Goal: Navigation & Orientation: Understand site structure

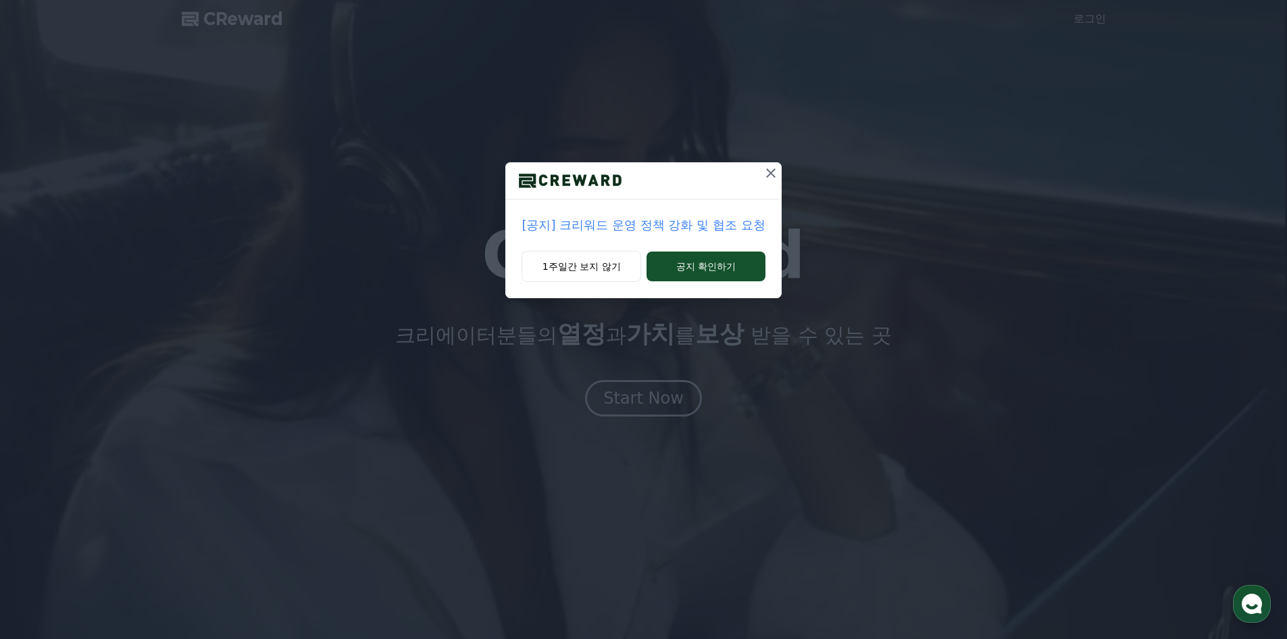
click at [697, 220] on p "[공지] 크리워드 운영 정책 강화 및 협조 요청" at bounding box center [643, 225] width 243 height 19
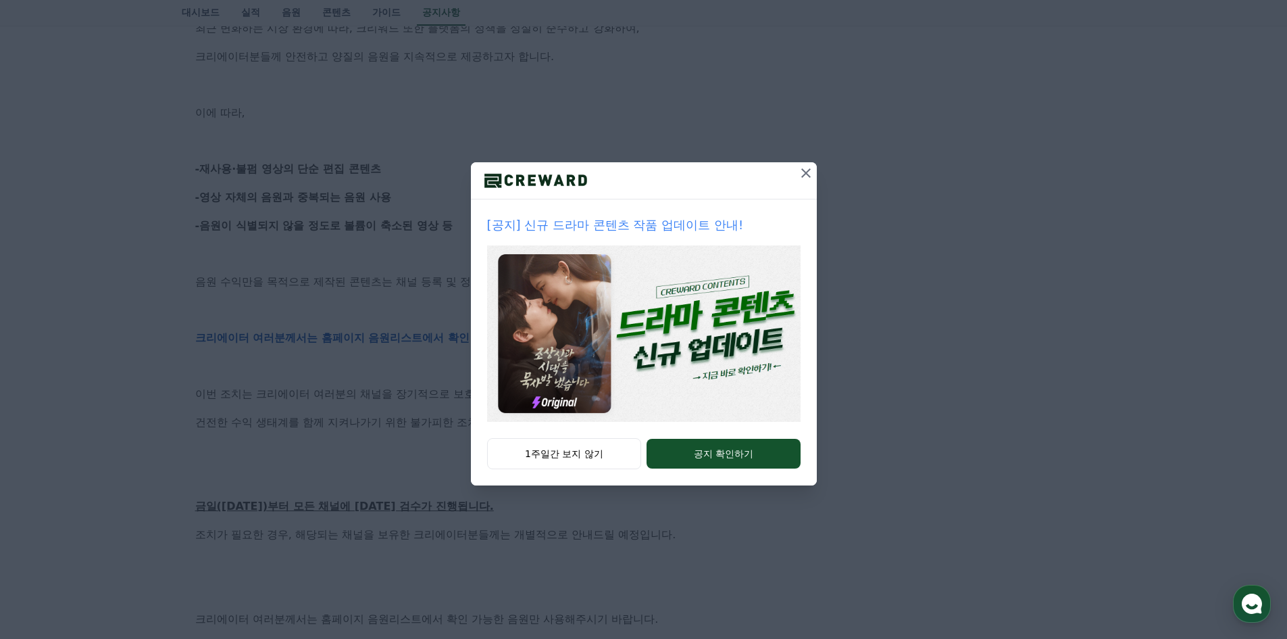
scroll to position [608, 0]
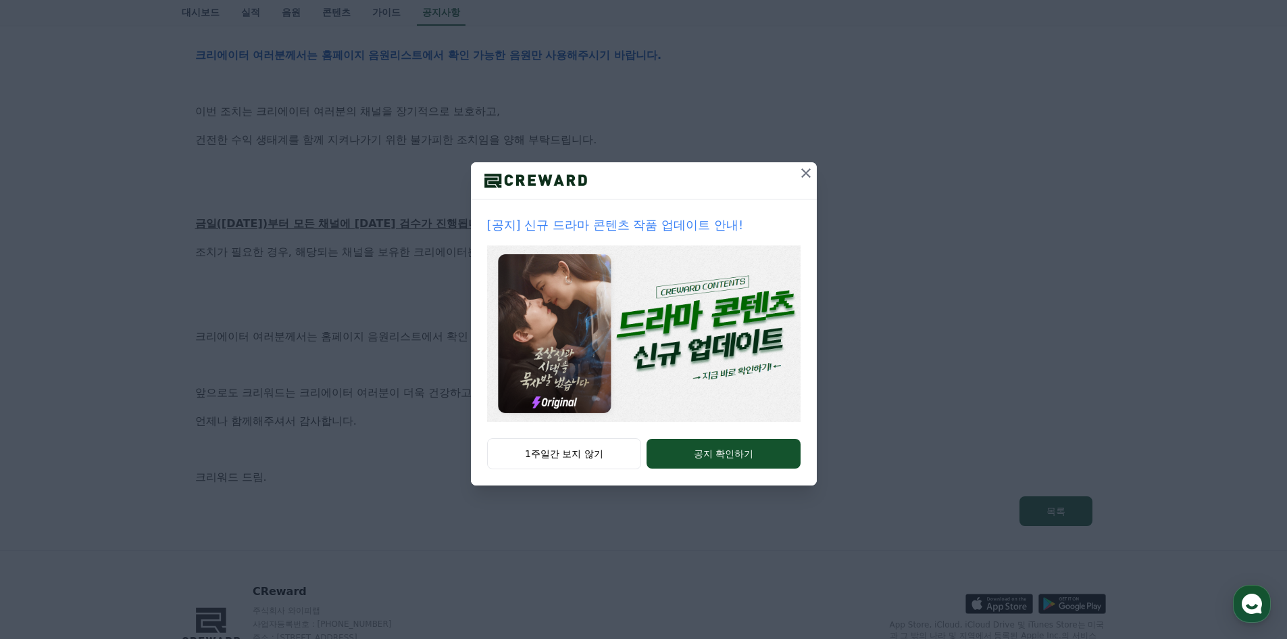
click at [801, 162] on div "[공지] 신규 드라마 콘텐츠 작품 업데이트 안내! 1주일간 보지 않기 공지 확인하기" at bounding box center [643, 253] width 1287 height 507
click at [804, 166] on icon at bounding box center [806, 173] width 16 height 16
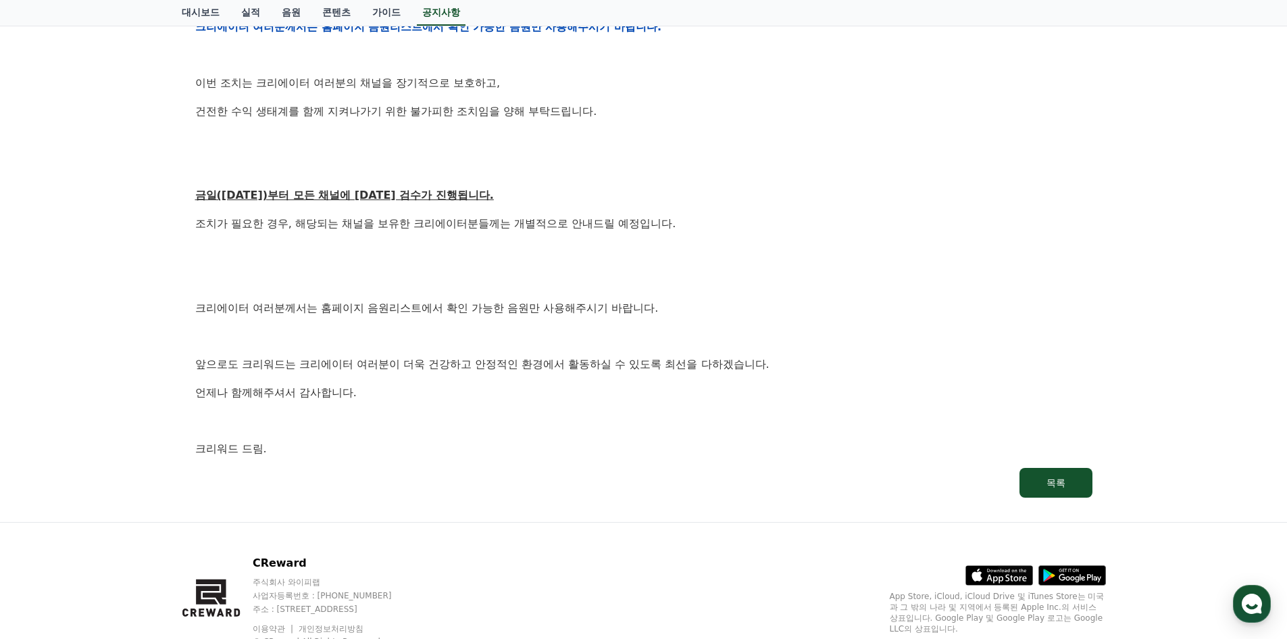
scroll to position [688, 0]
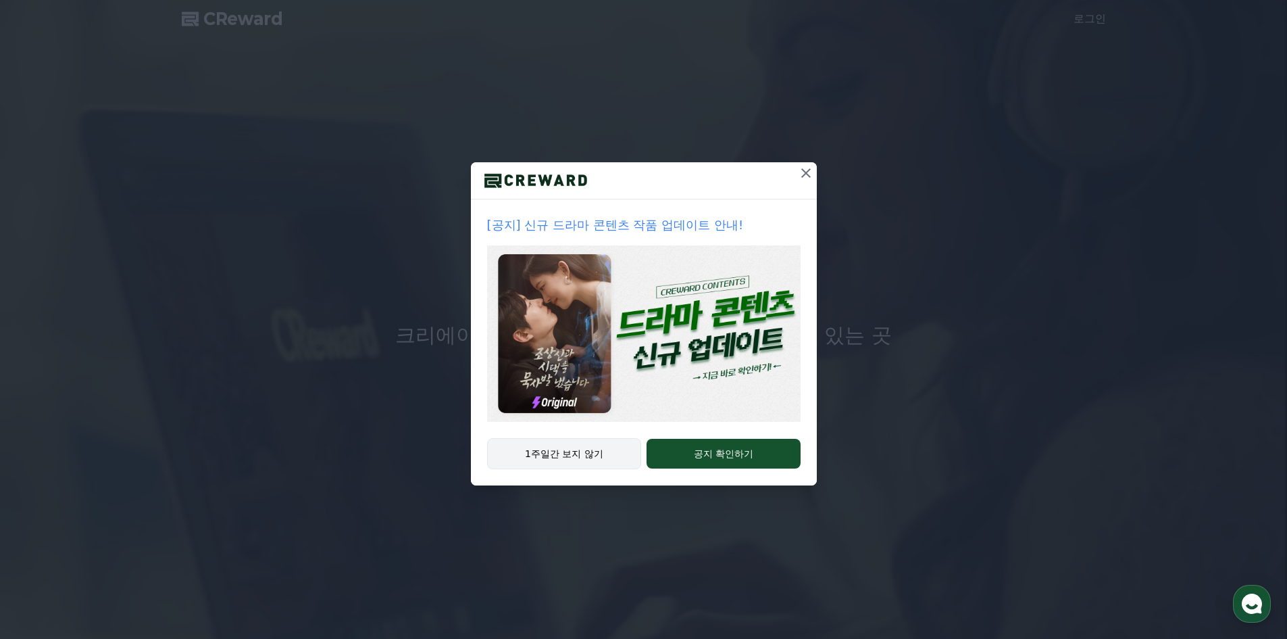
click at [599, 451] on button "1주일간 보지 않기" at bounding box center [564, 453] width 155 height 31
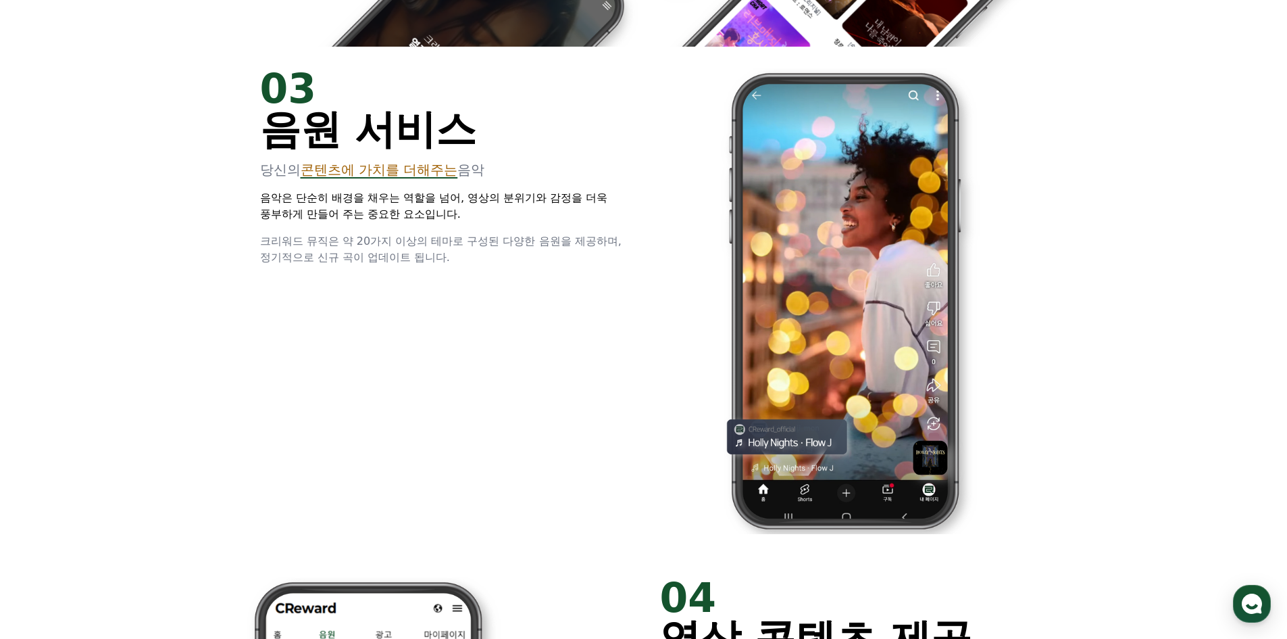
scroll to position [958, 0]
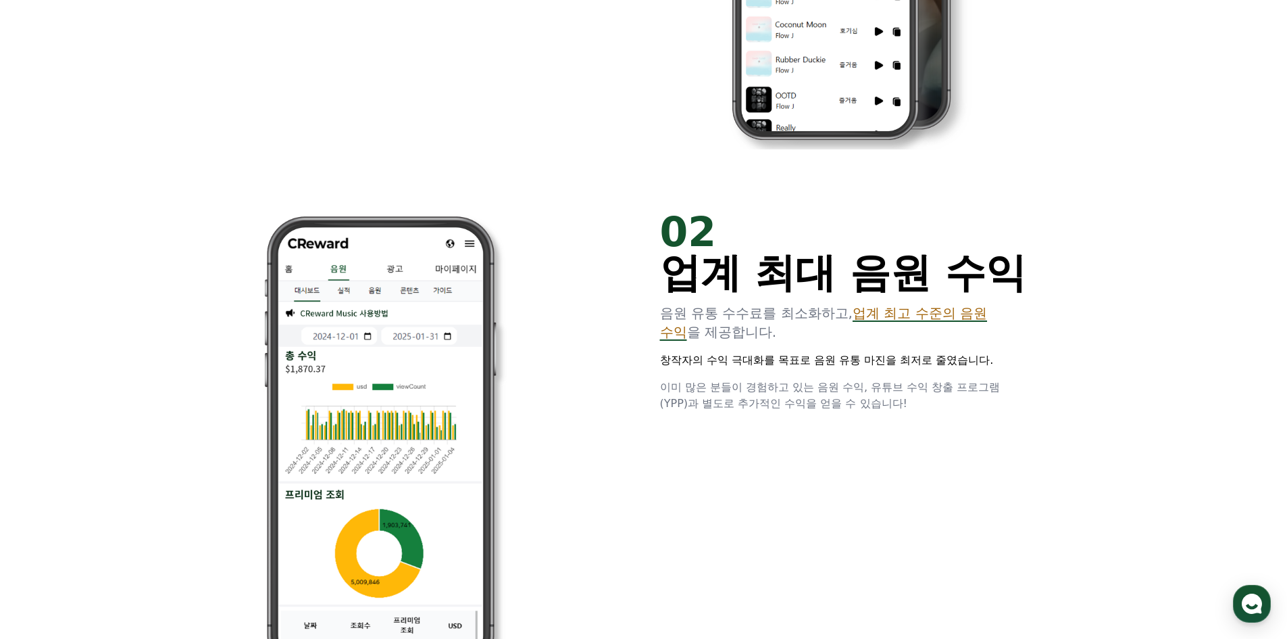
drag, startPoint x: 470, startPoint y: 483, endPoint x: 512, endPoint y: 224, distance: 262.9
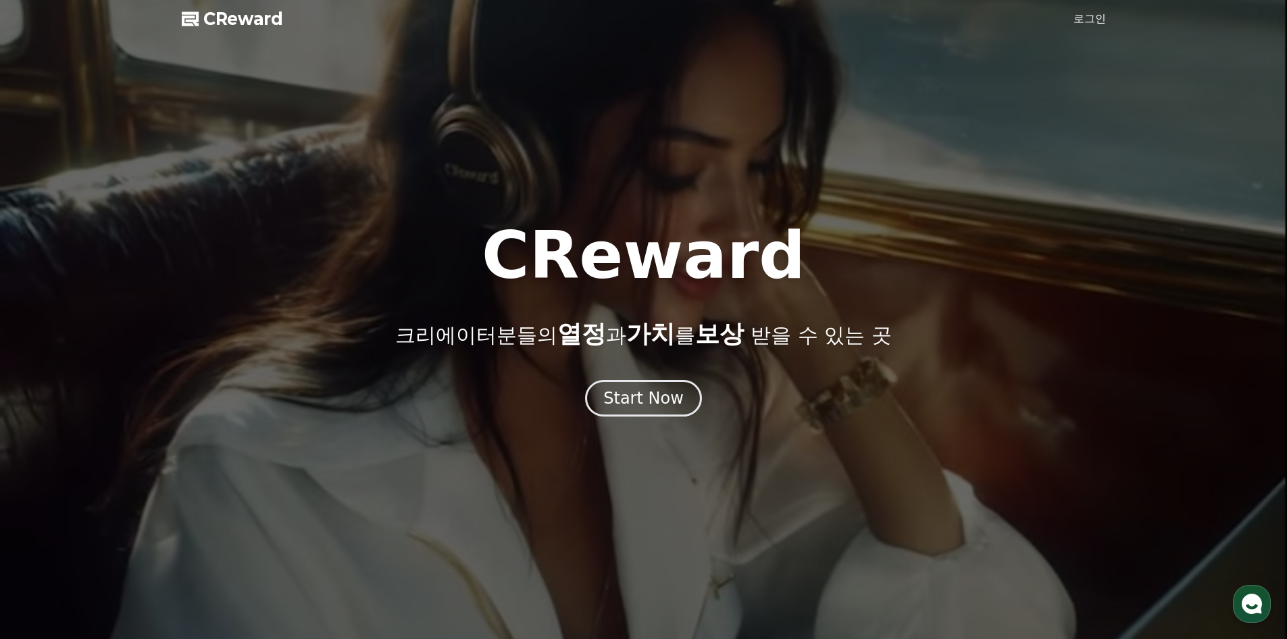
click at [651, 378] on div "CReward 크리에이터분들의 열정 과 가치 를 보상 받을 수 있는 곳 Start Now" at bounding box center [643, 319] width 1287 height 193
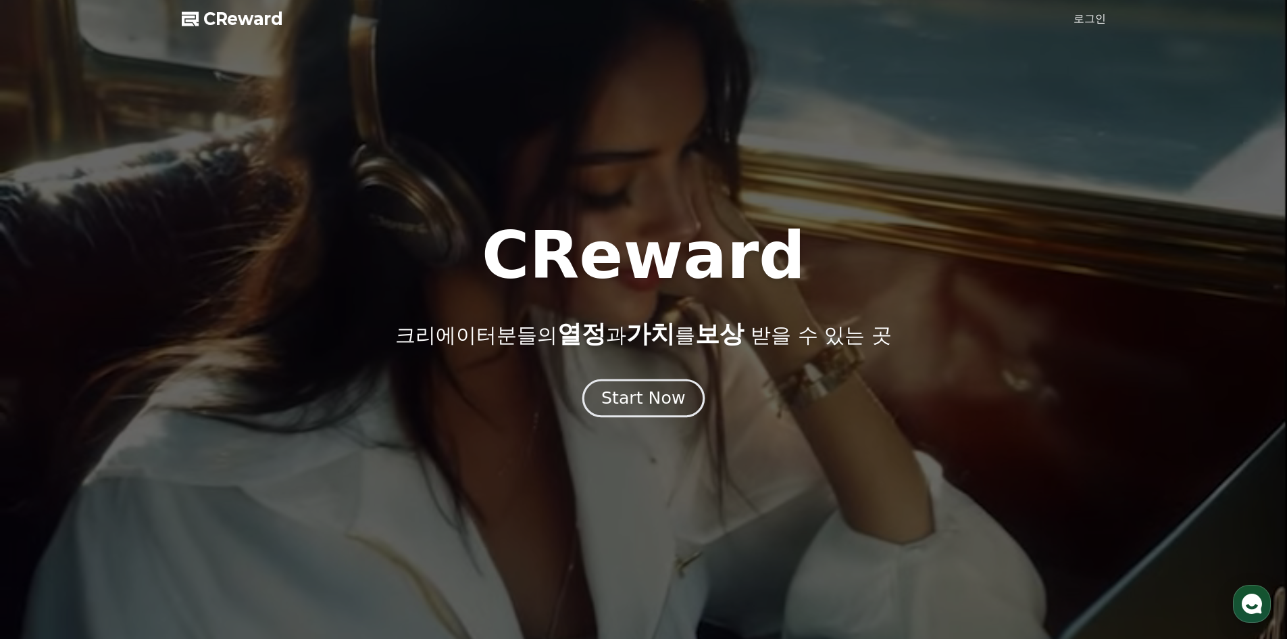
click at [652, 389] on div "Start Now" at bounding box center [643, 398] width 84 height 23
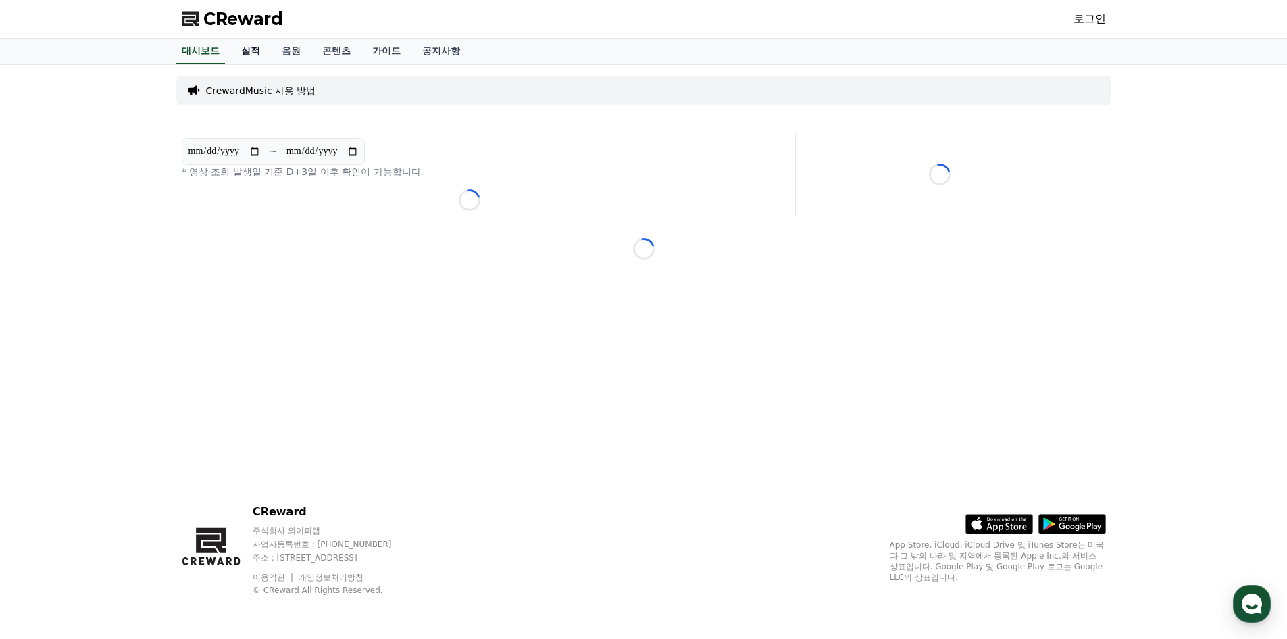
click at [268, 53] on link "실적" at bounding box center [250, 52] width 41 height 26
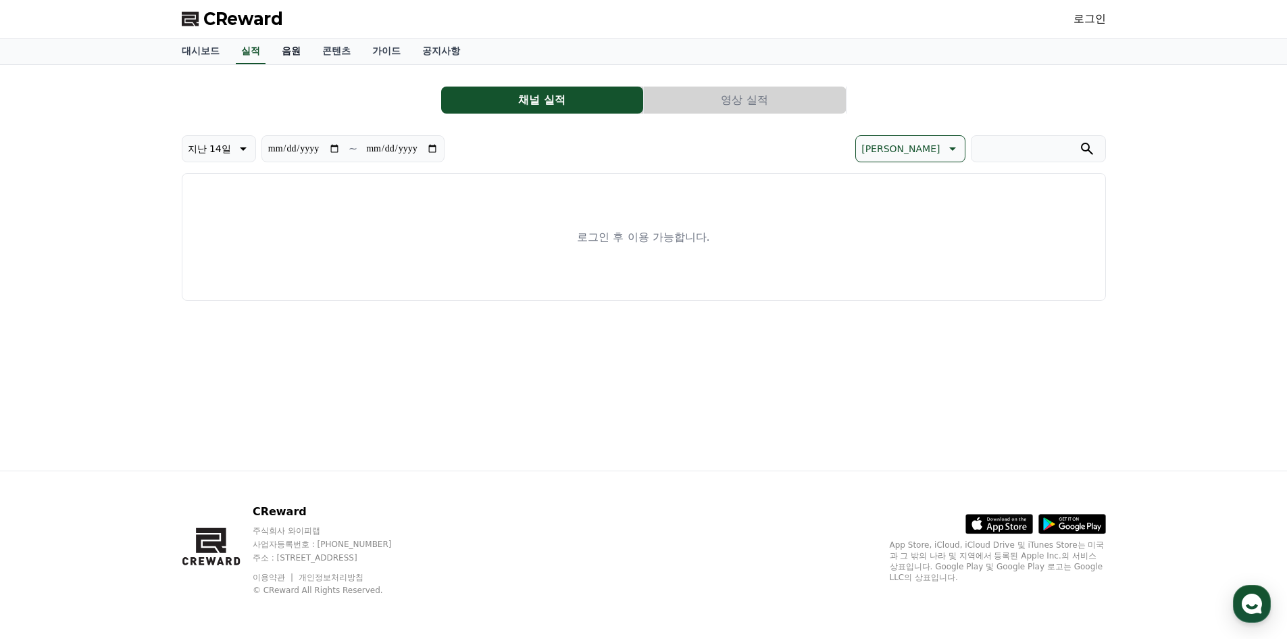
click at [306, 59] on link "음원" at bounding box center [291, 52] width 41 height 26
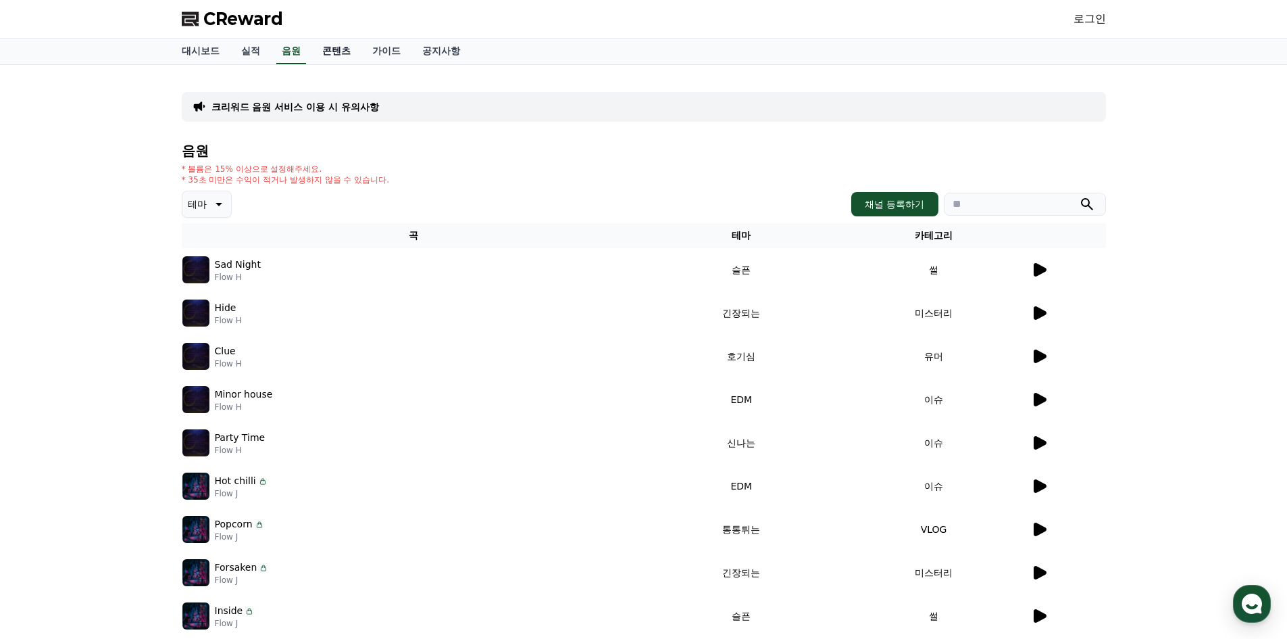
click at [343, 43] on link "콘텐츠" at bounding box center [337, 52] width 50 height 26
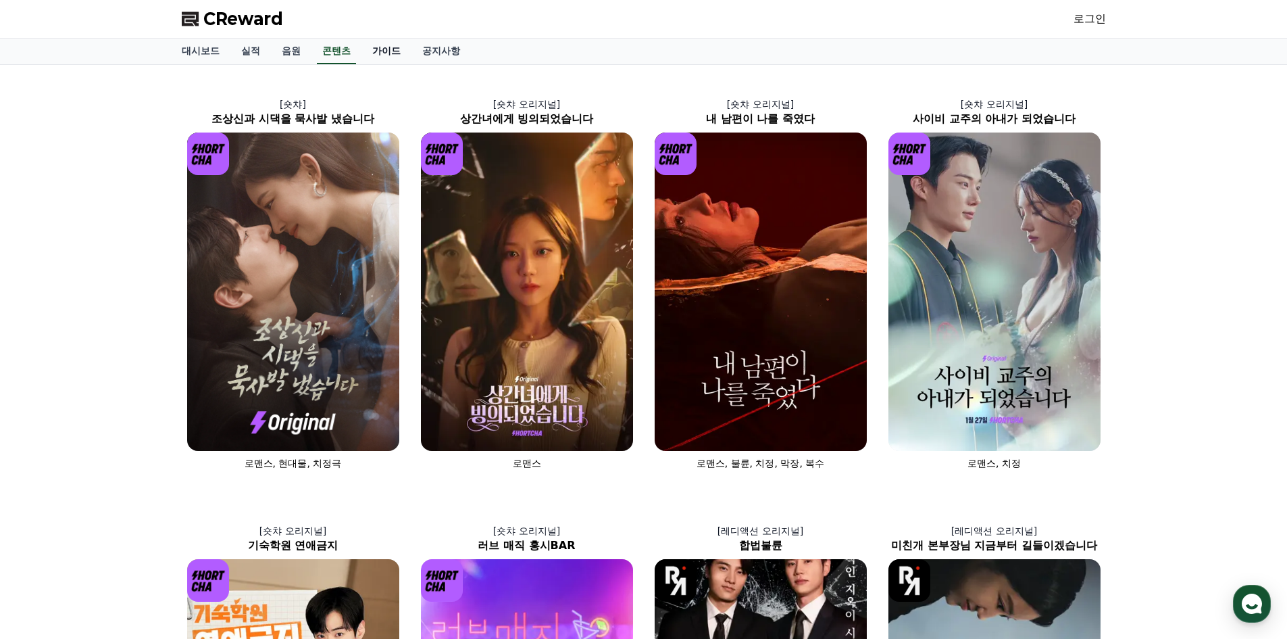
click at [378, 51] on link "가이드" at bounding box center [387, 52] width 50 height 26
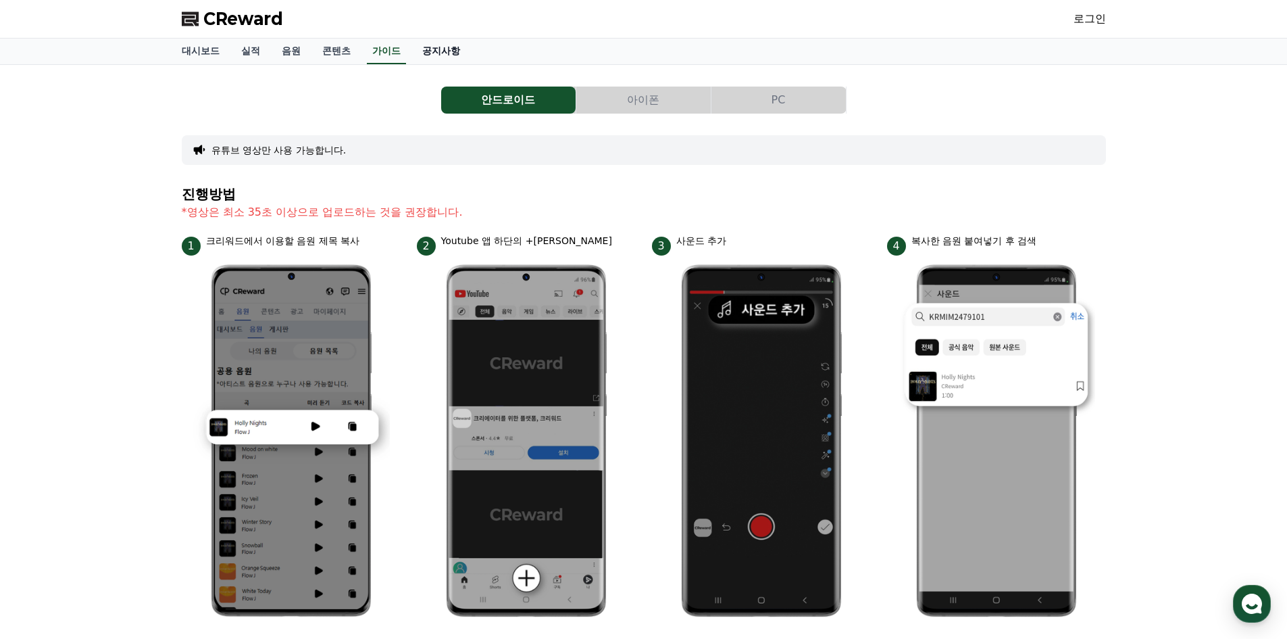
click at [422, 52] on link "공지사항" at bounding box center [441, 52] width 59 height 26
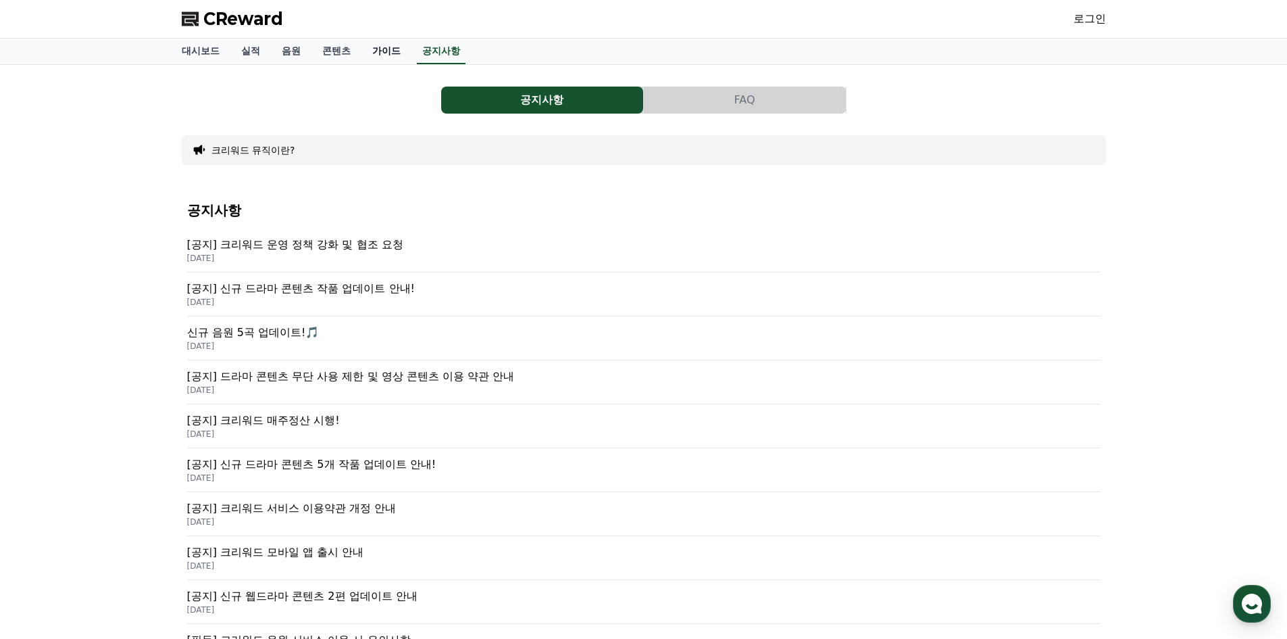
click at [398, 47] on link "가이드" at bounding box center [387, 52] width 50 height 26
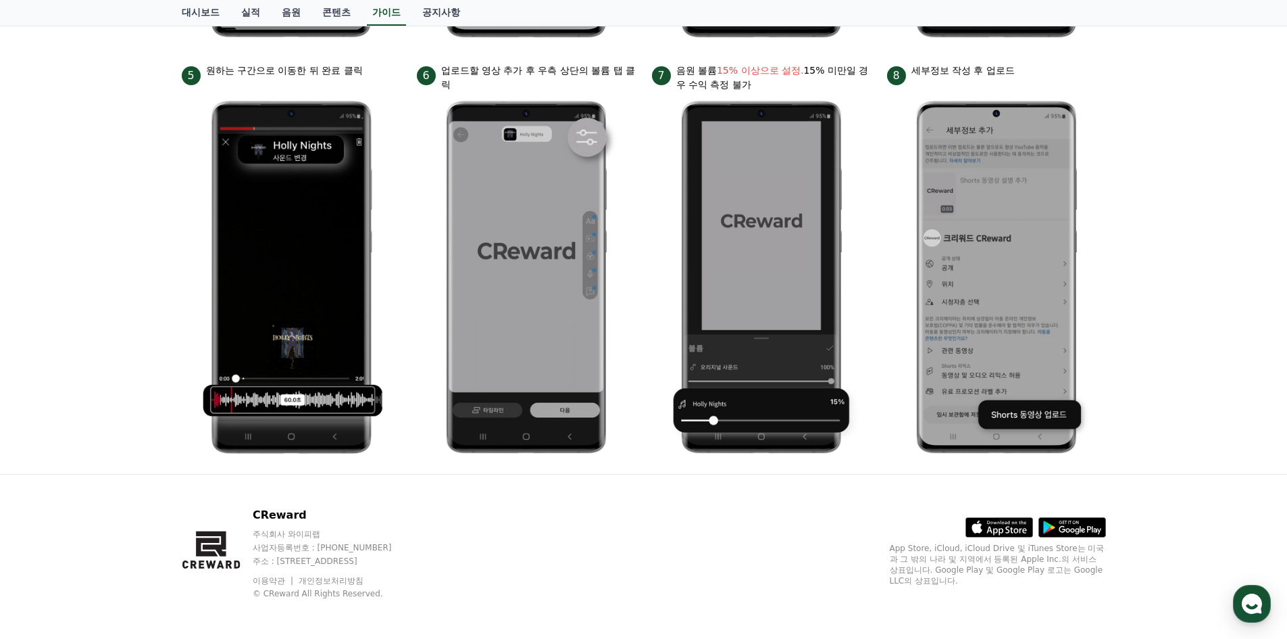
scroll to position [583, 0]
